Goal: Check status: Check status

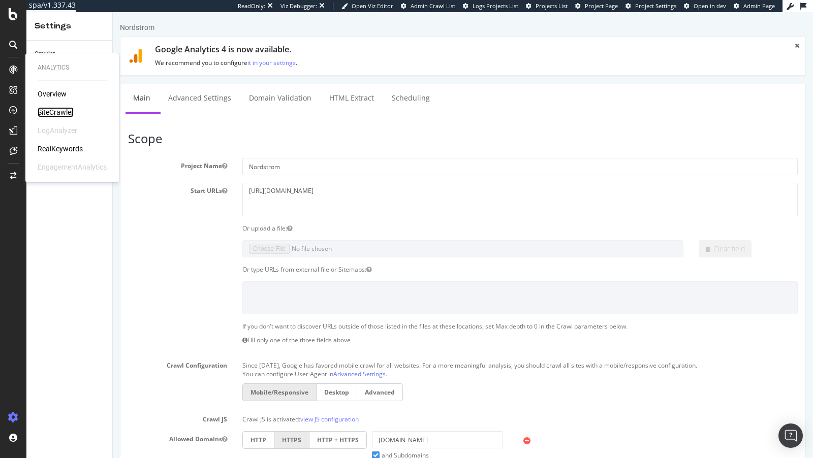
click at [55, 115] on div "SiteCrawler" at bounding box center [56, 112] width 36 height 10
